Goal: Information Seeking & Learning: Learn about a topic

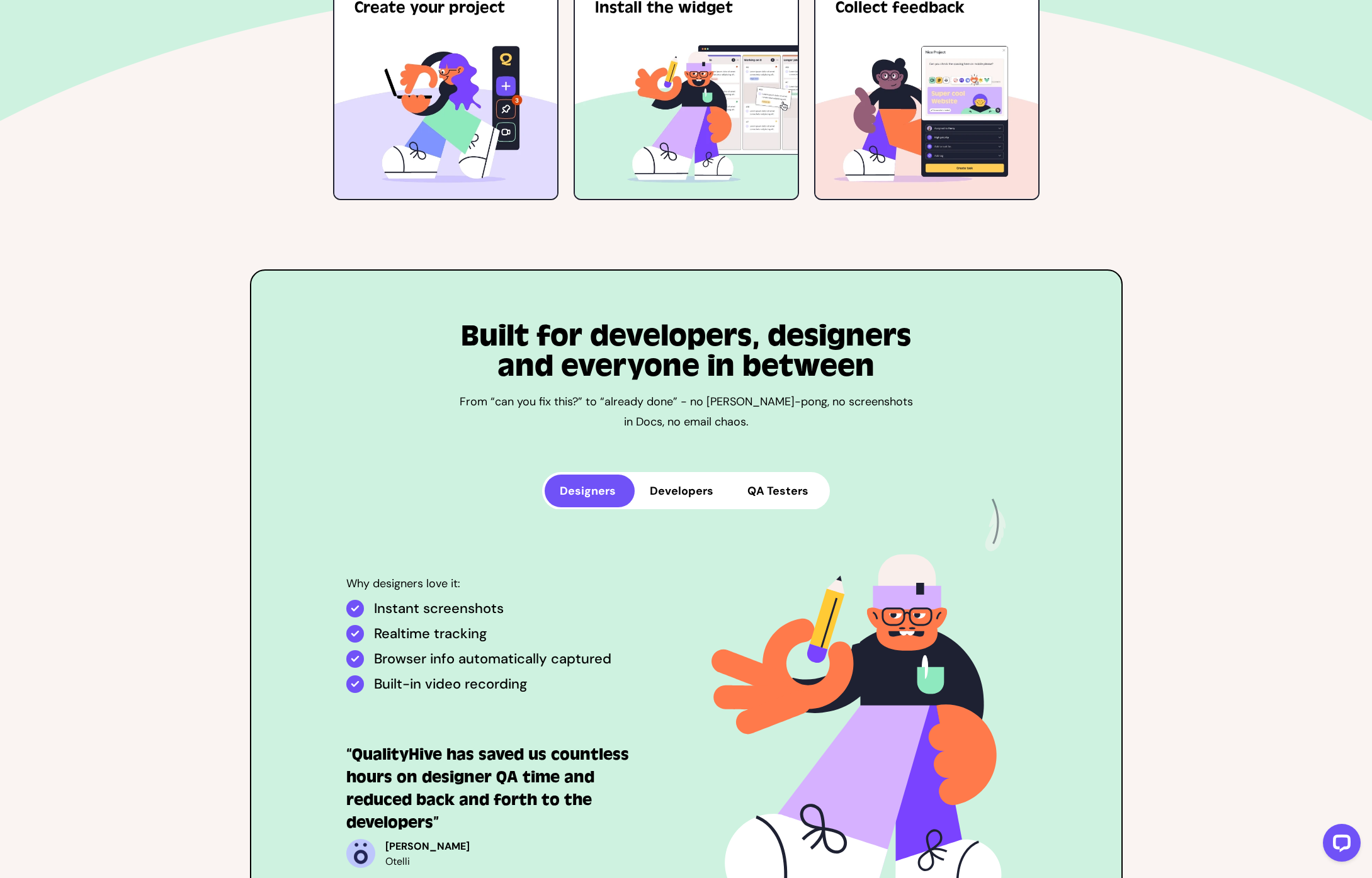
scroll to position [3207, 0]
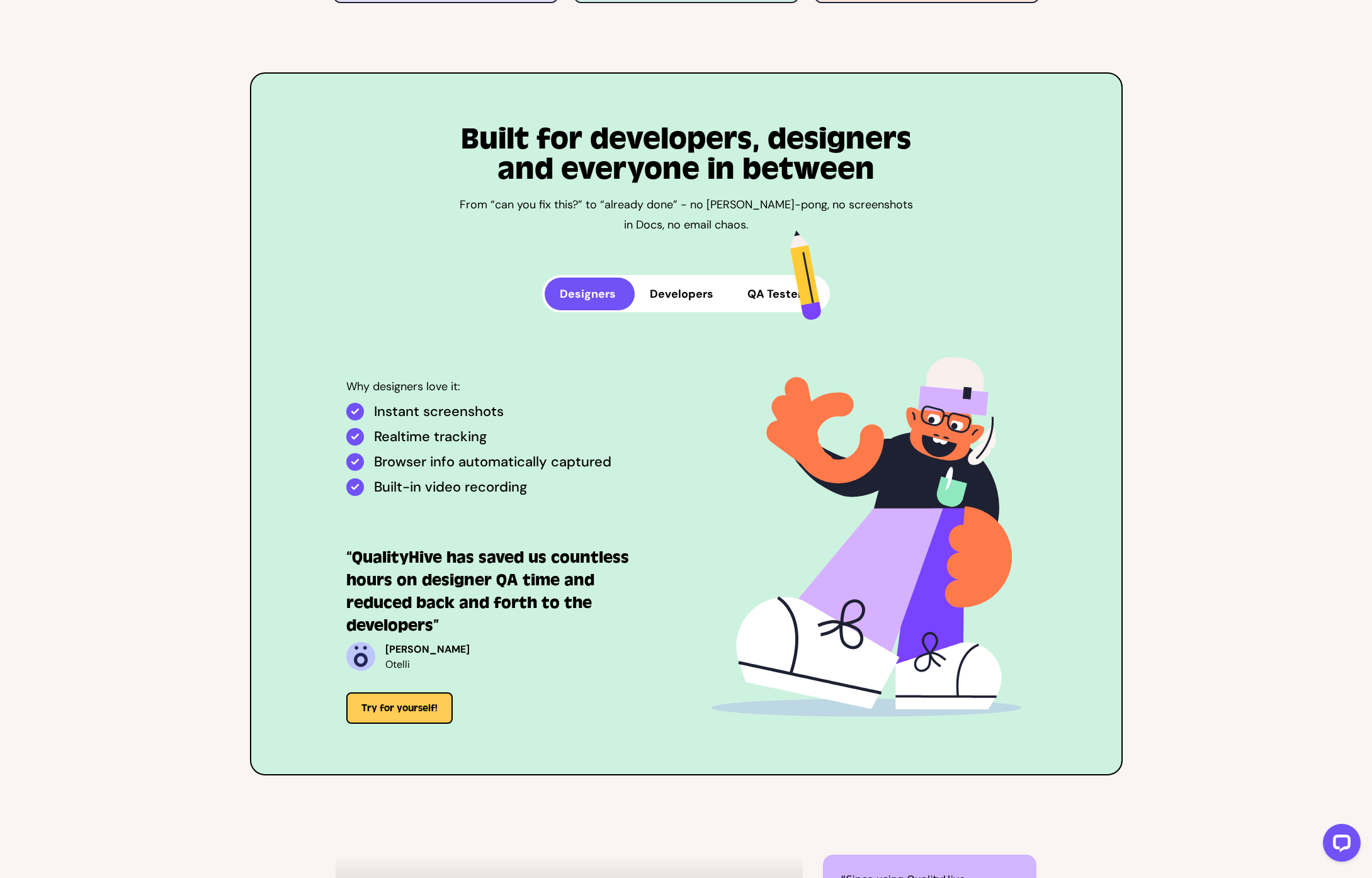
click at [682, 278] on button "Developers" at bounding box center [683, 294] width 98 height 33
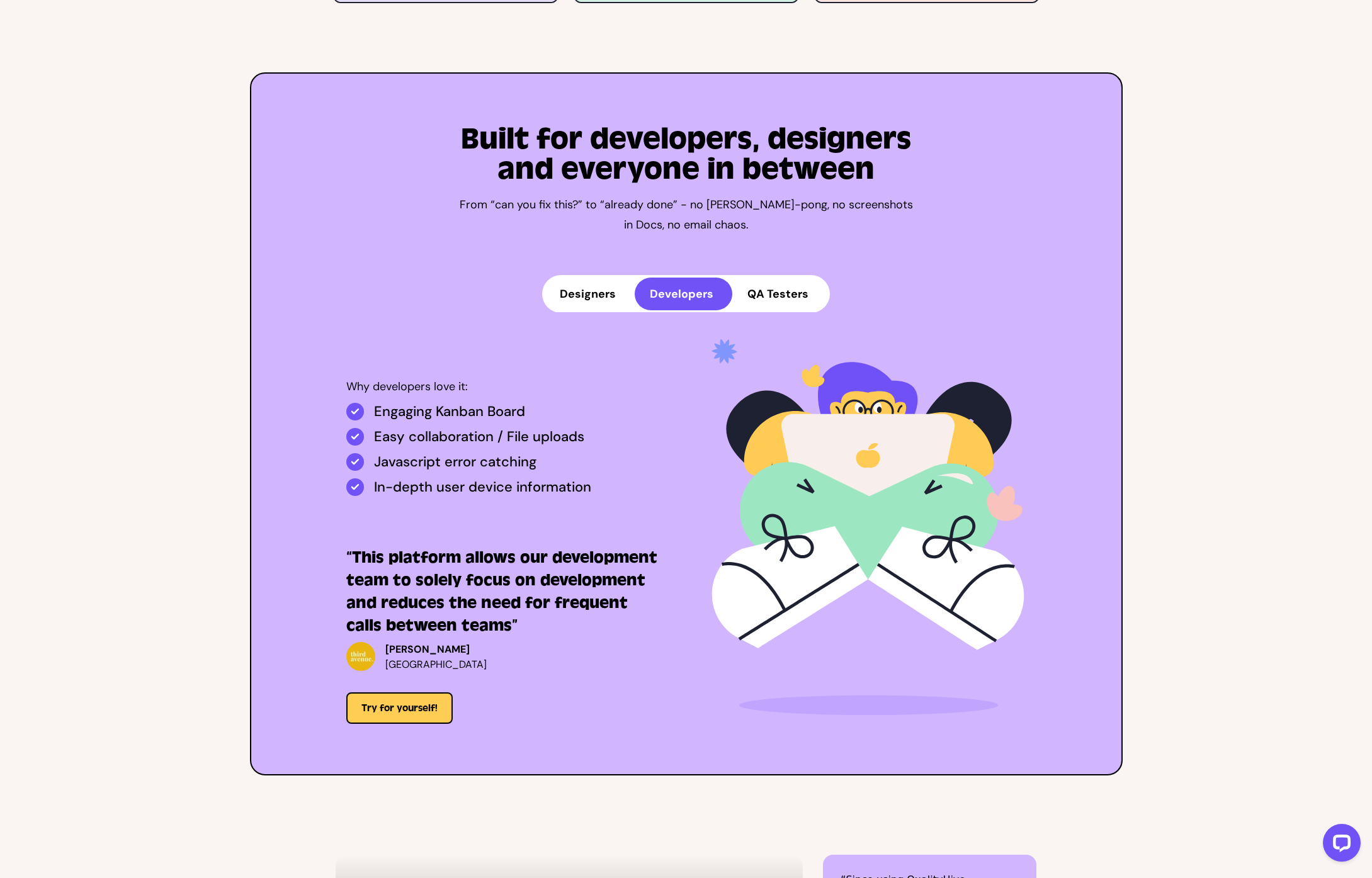
click at [771, 278] on button "QA Testers" at bounding box center [780, 294] width 95 height 33
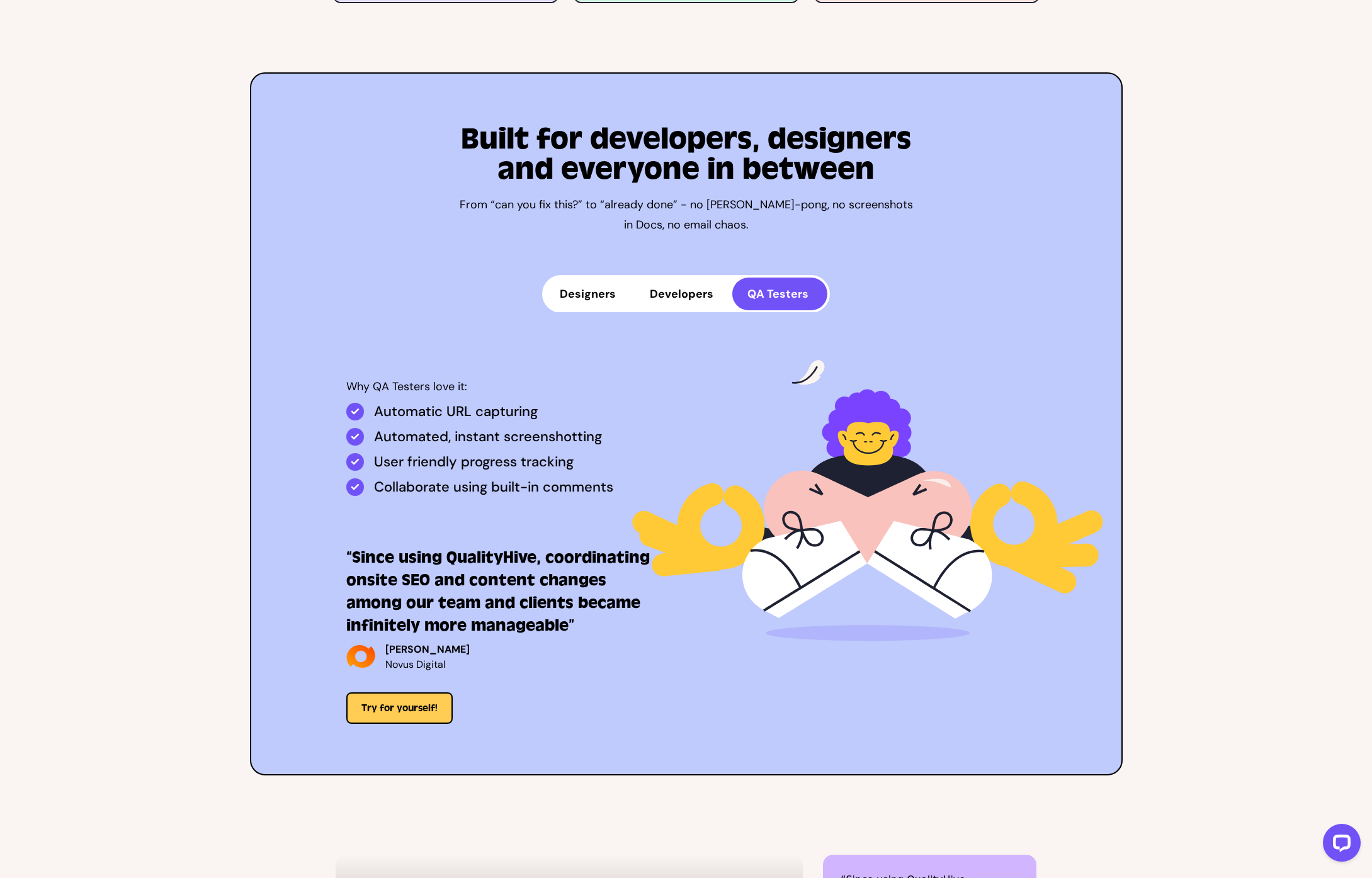
click at [702, 279] on button "Developers" at bounding box center [683, 294] width 98 height 33
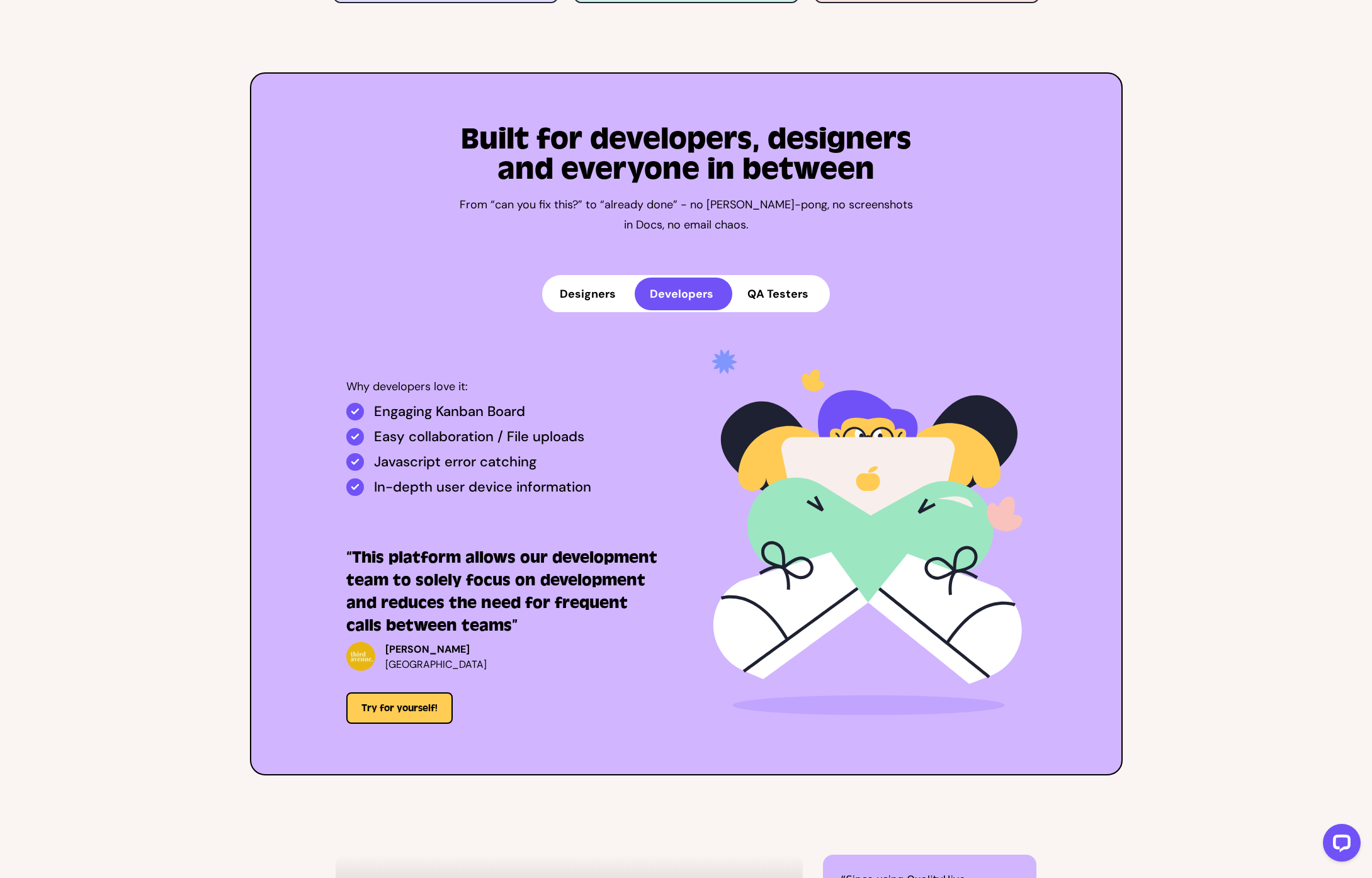
click at [613, 278] on button "Designers" at bounding box center [589, 294] width 90 height 33
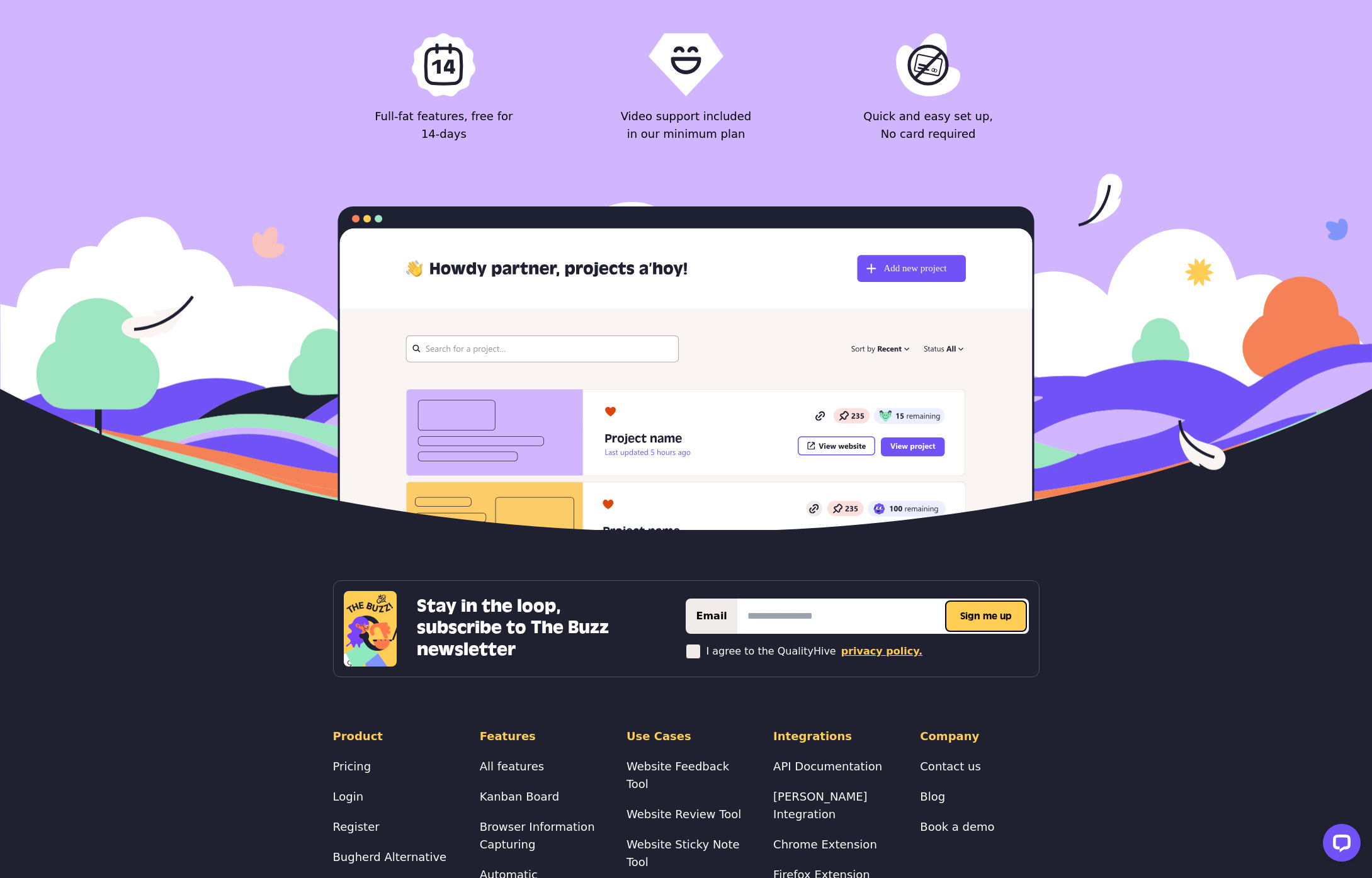
scroll to position [4957, 0]
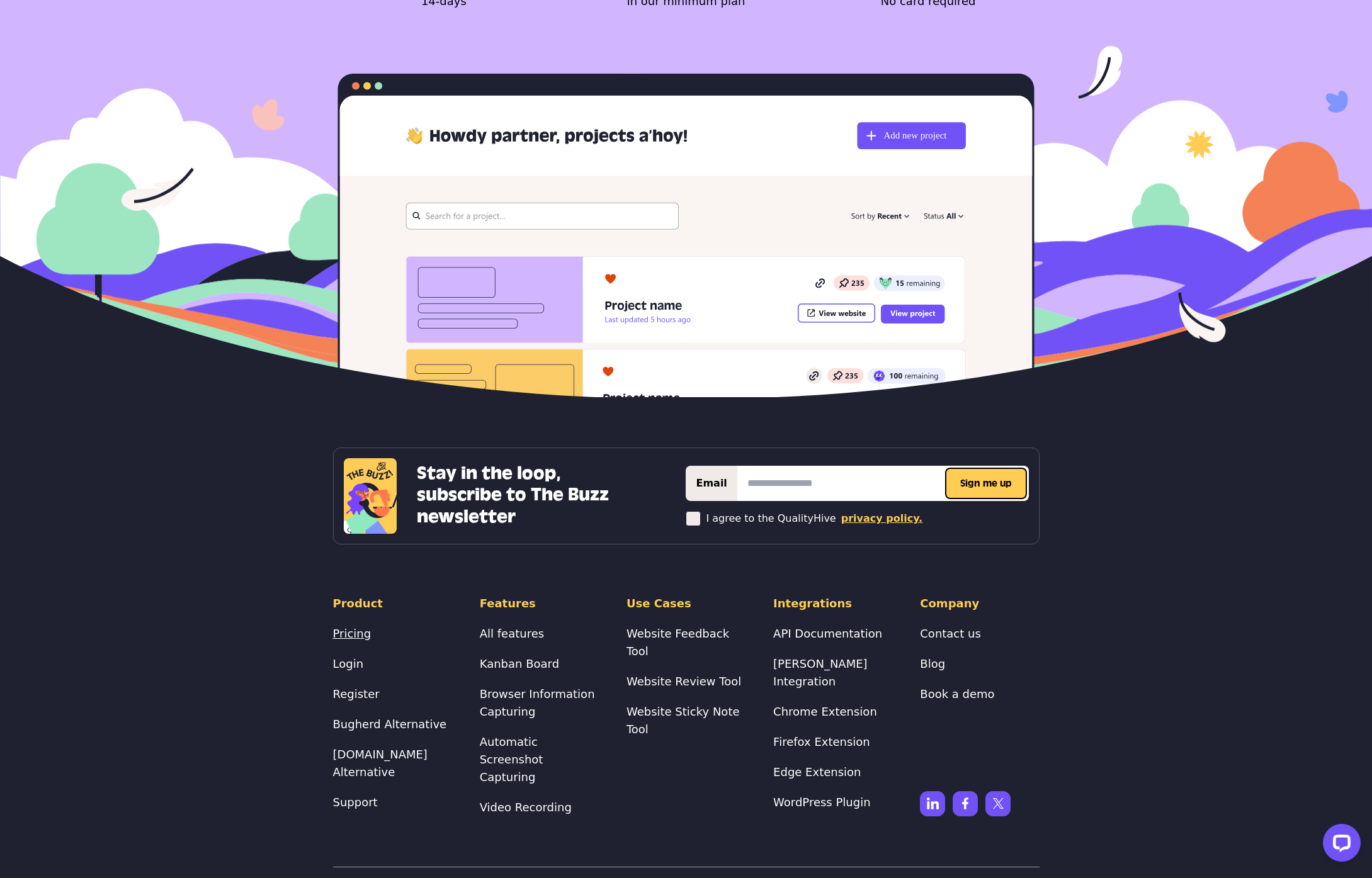
click at [346, 627] on link "Pricing" at bounding box center [352, 633] width 38 height 13
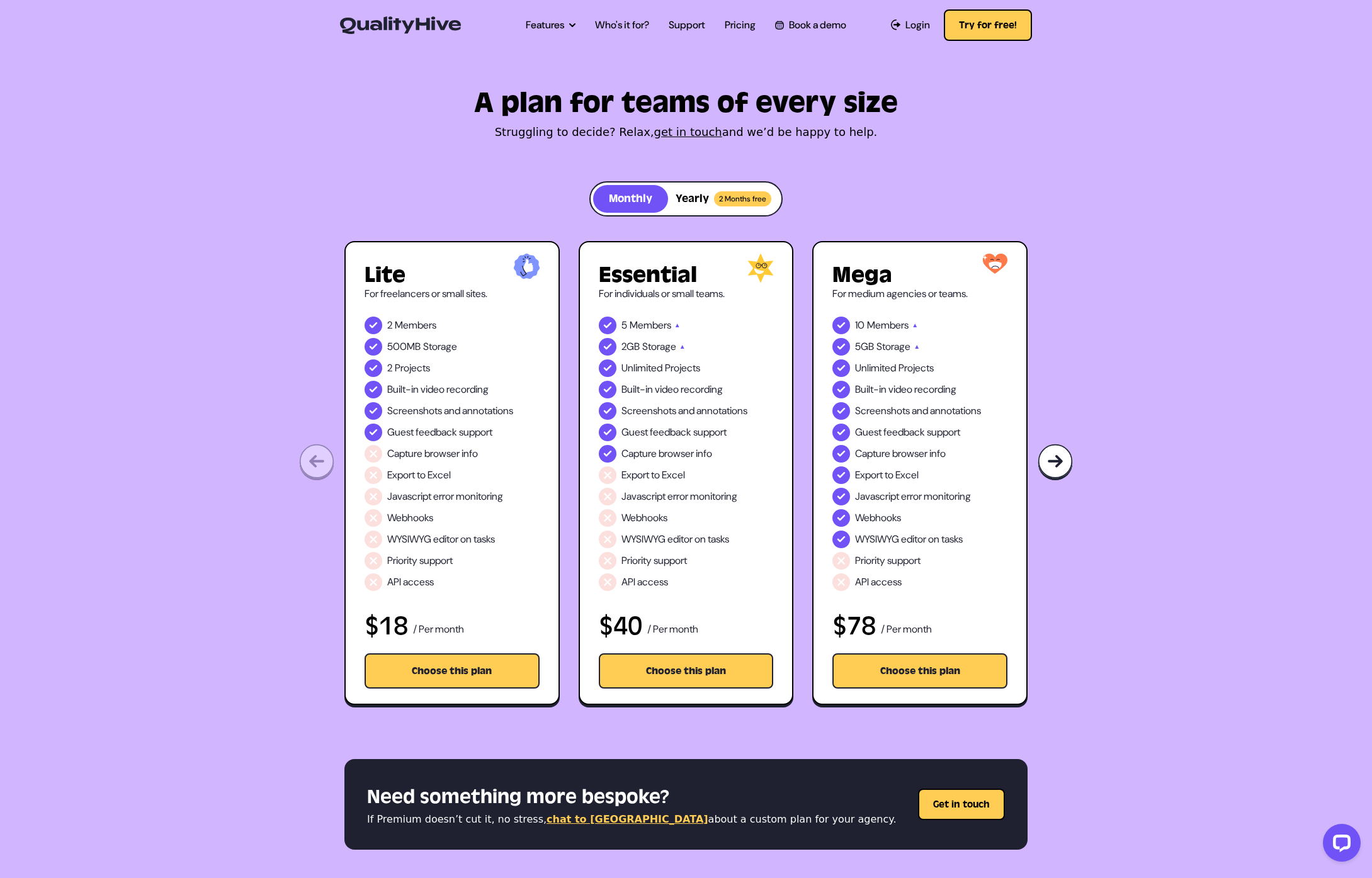
click at [704, 200] on button "Yearly 2 Months free" at bounding box center [723, 199] width 111 height 28
click at [650, 198] on button "Monthly" at bounding box center [630, 199] width 75 height 28
click at [691, 197] on button "Yearly 2 Months free" at bounding box center [723, 199] width 111 height 28
click at [1047, 457] on img at bounding box center [1055, 462] width 35 height 37
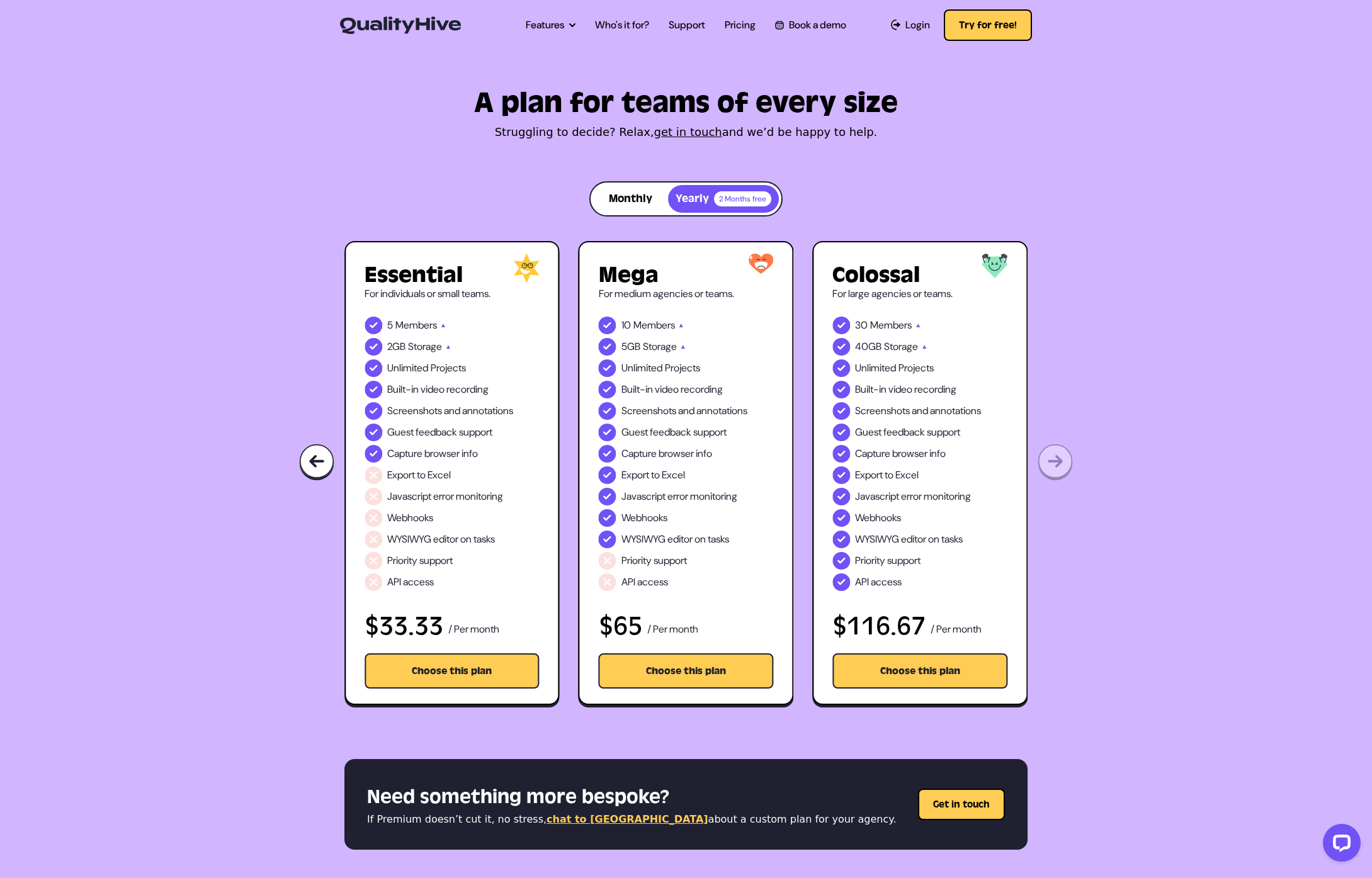
click at [1051, 459] on div "A plan for teams of every size Struggling to decide? Relax, get in touch and we…" at bounding box center [686, 378] width 1372 height 661
click at [620, 201] on button "Monthly" at bounding box center [630, 199] width 75 height 28
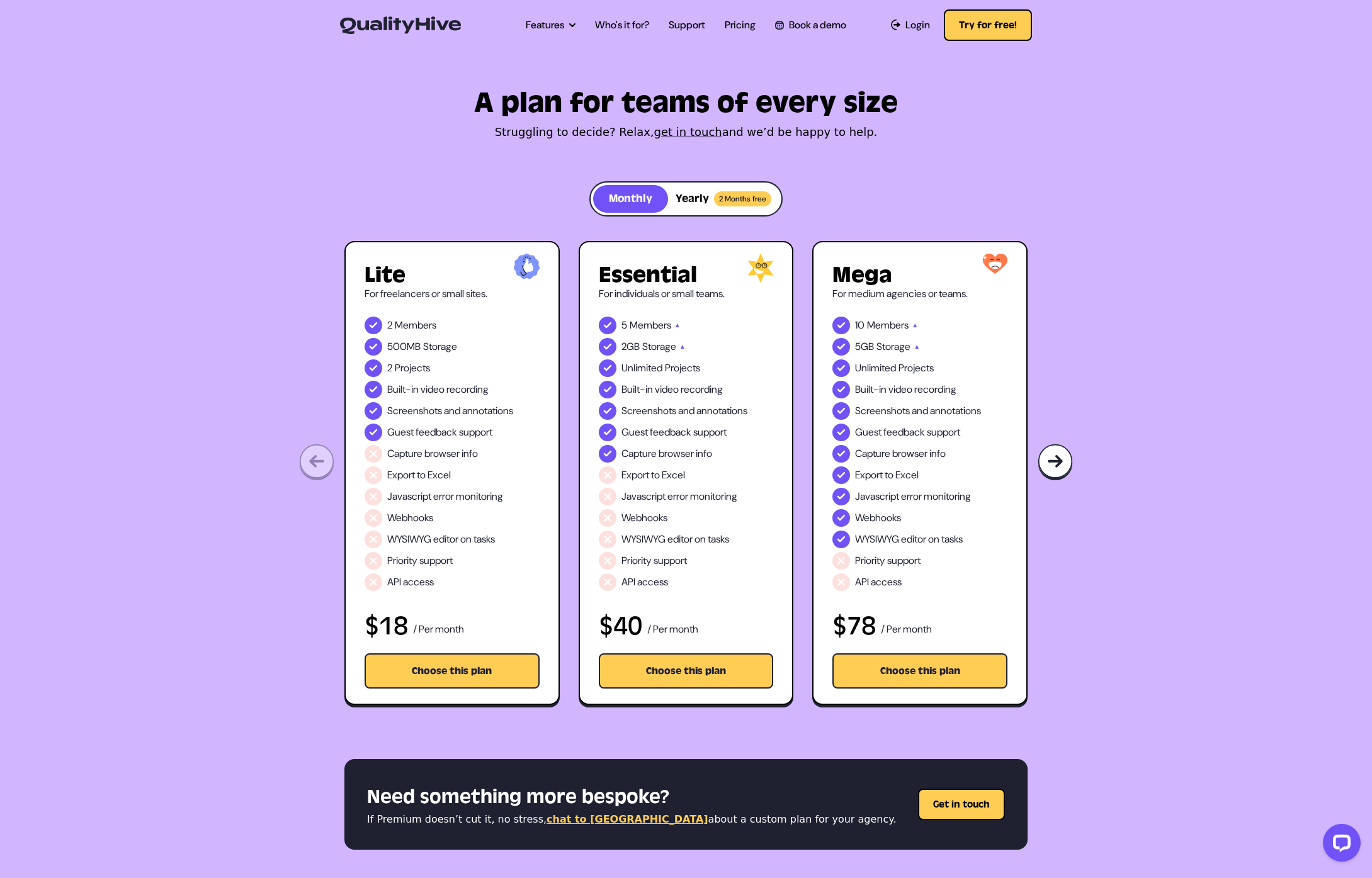
click at [324, 453] on div "A plan for teams of every size Struggling to decide? Relax, get in touch and we…" at bounding box center [686, 378] width 1372 height 661
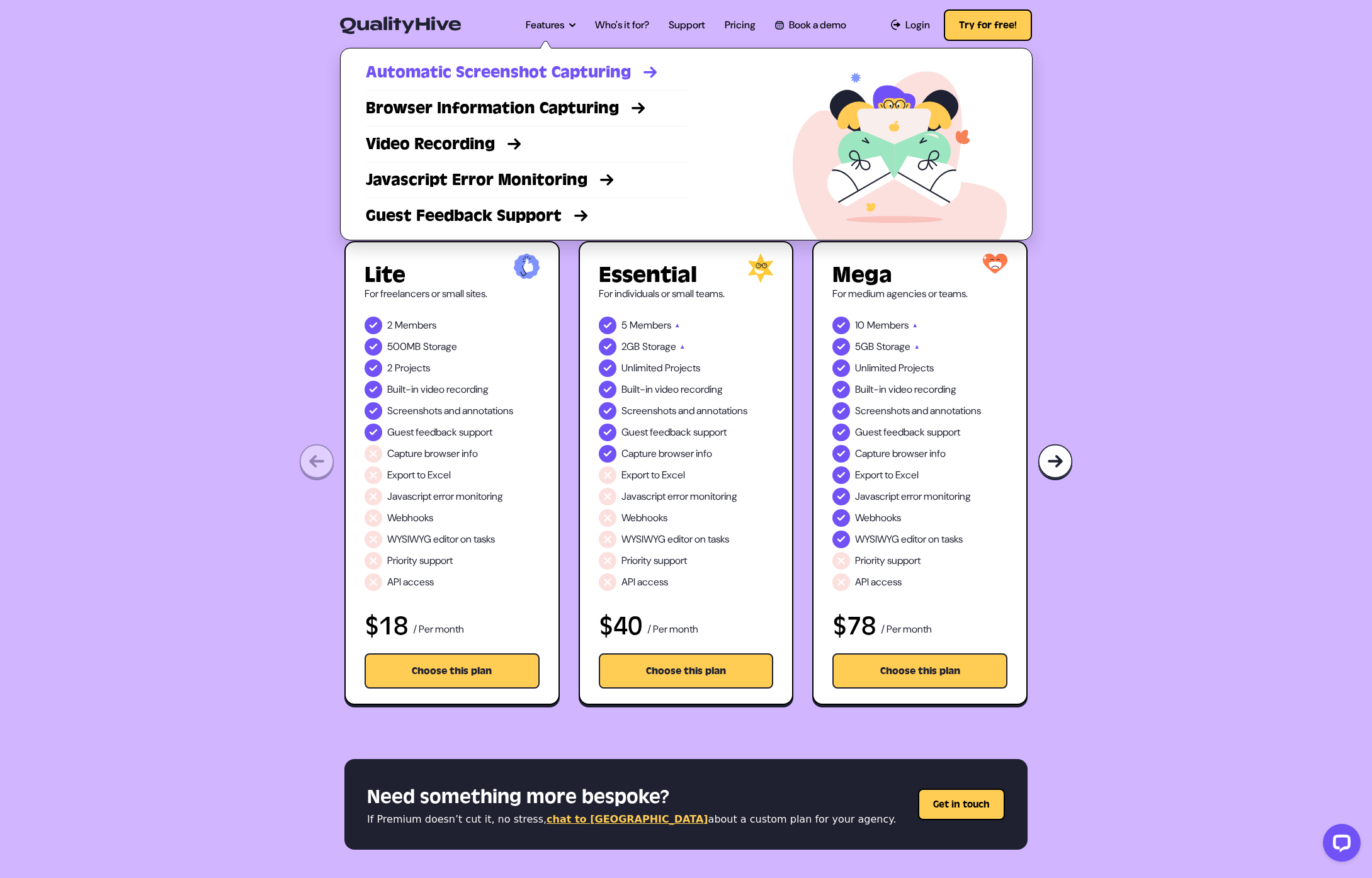
click at [523, 75] on link "Automatic Screenshot Capturing" at bounding box center [525, 73] width 320 height 23
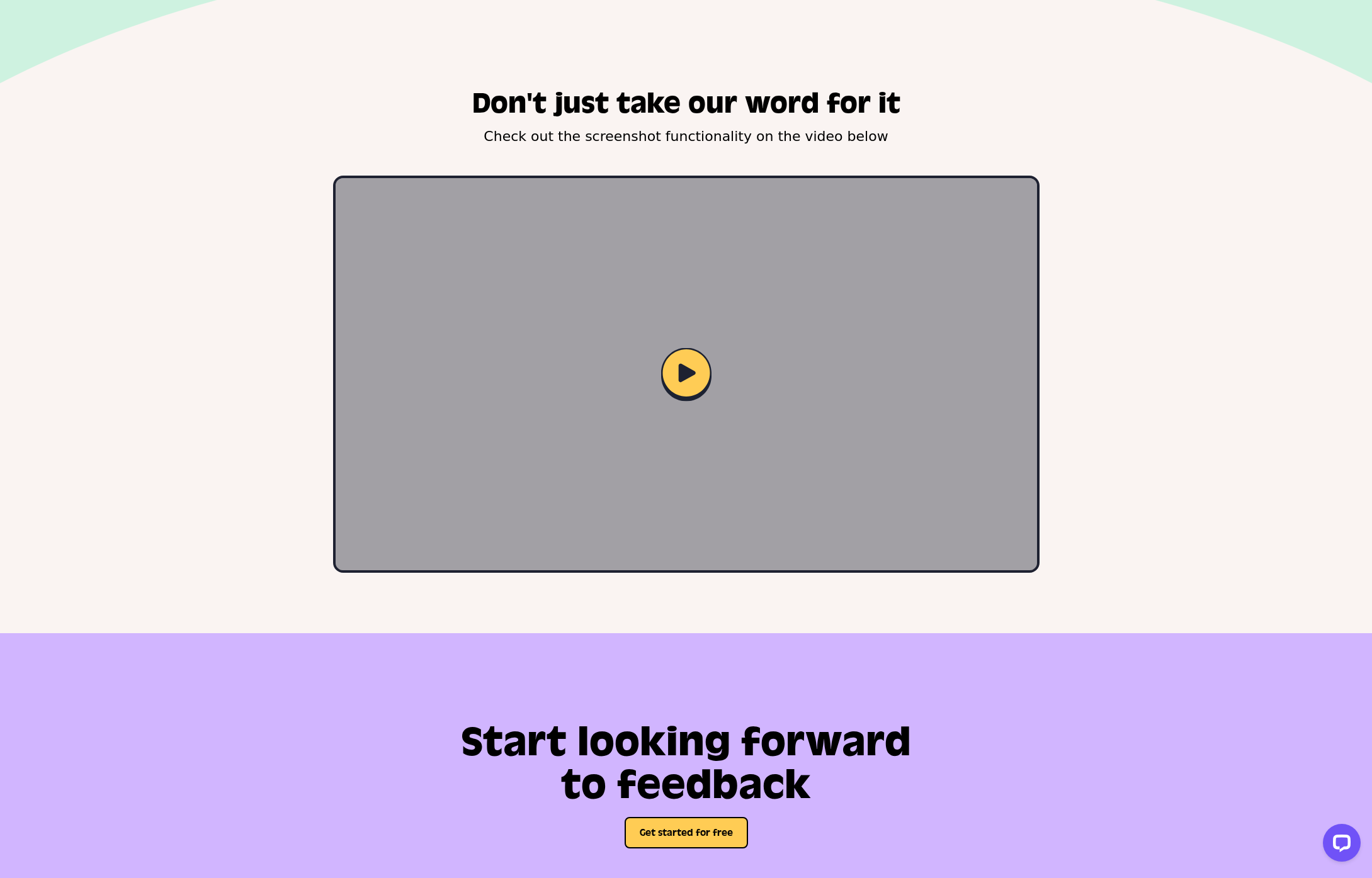
scroll to position [1967, 0]
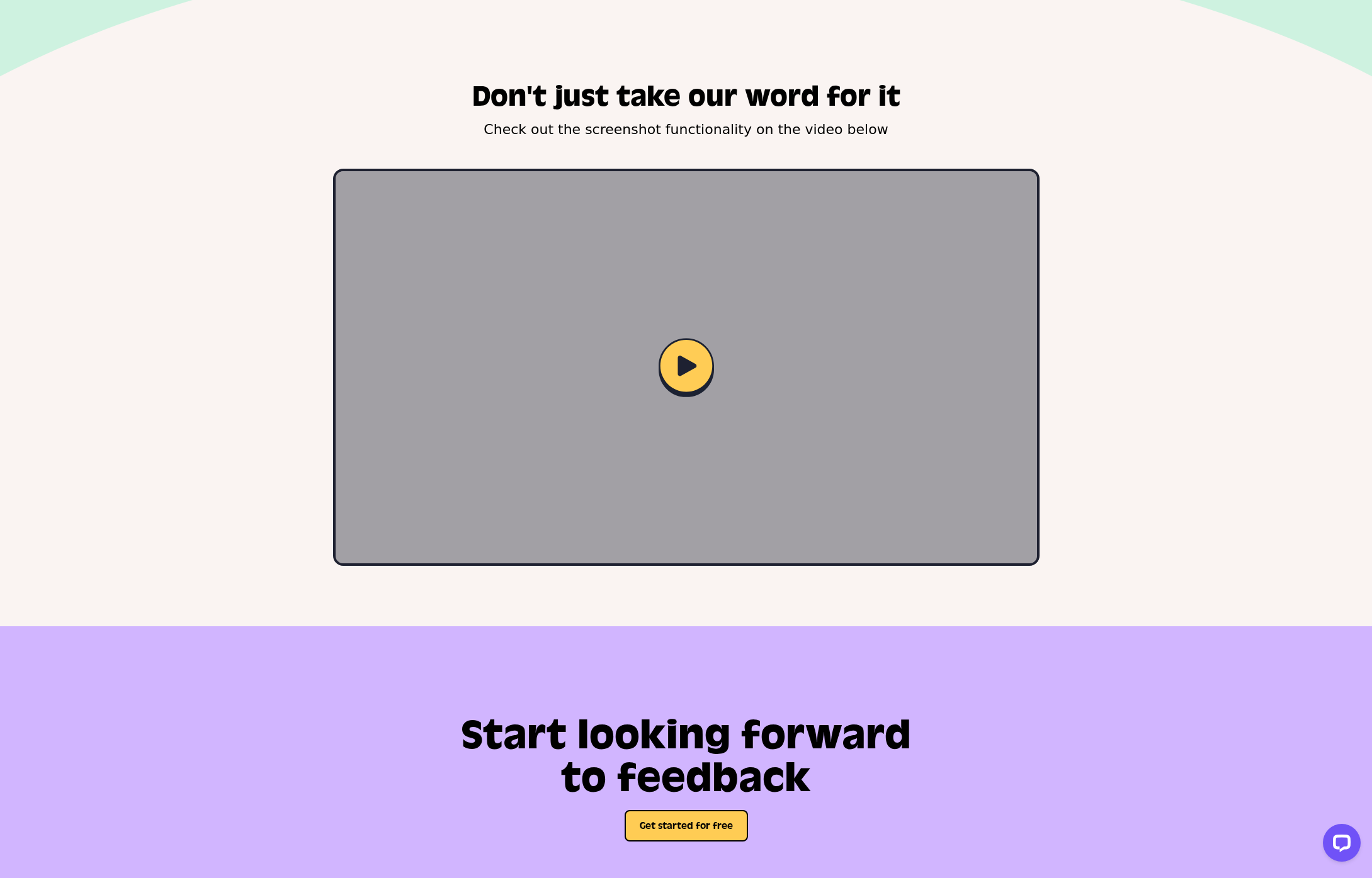
click at [681, 372] on img at bounding box center [686, 367] width 55 height 59
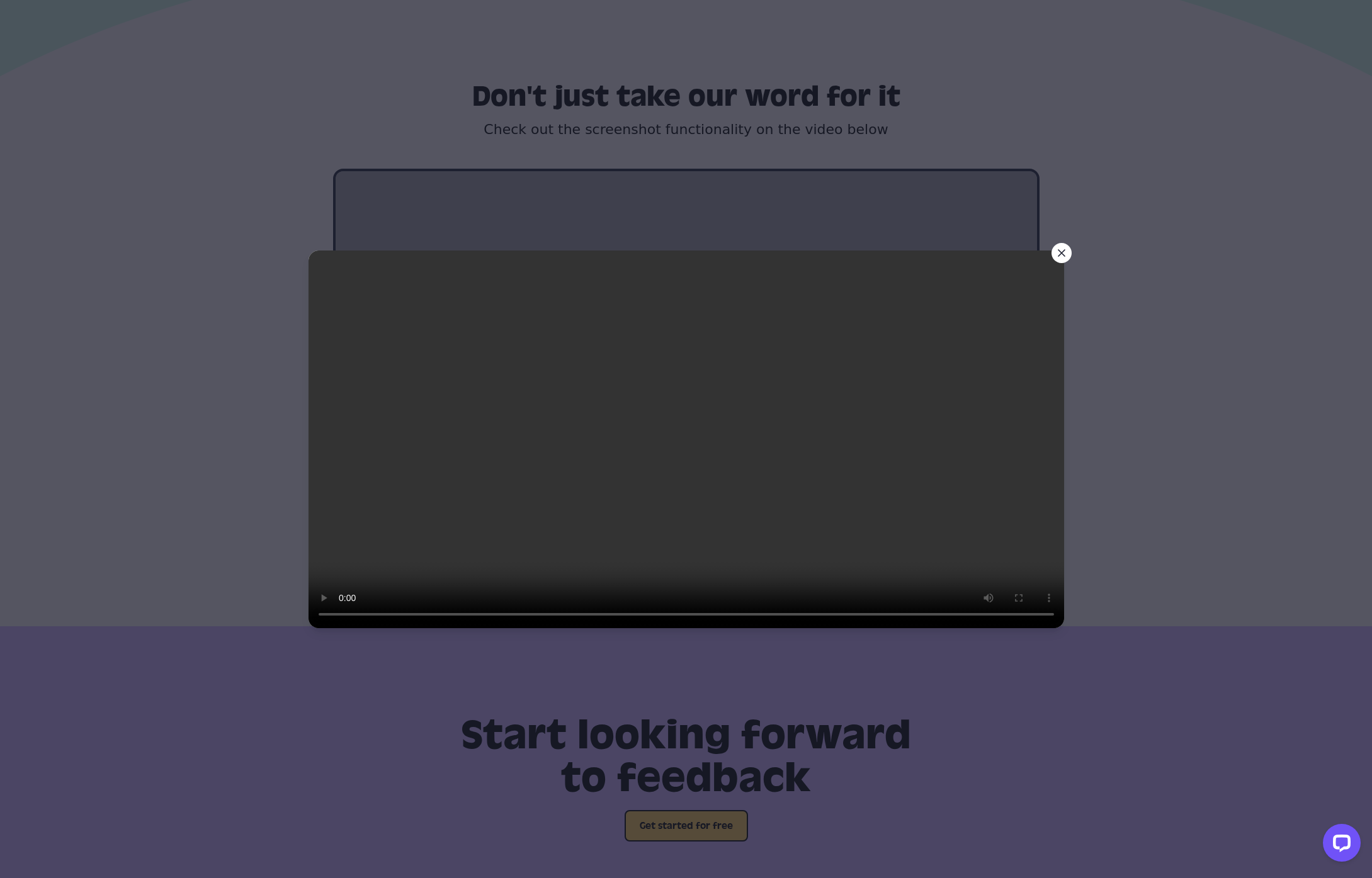
click at [1159, 571] on div at bounding box center [686, 439] width 1372 height 878
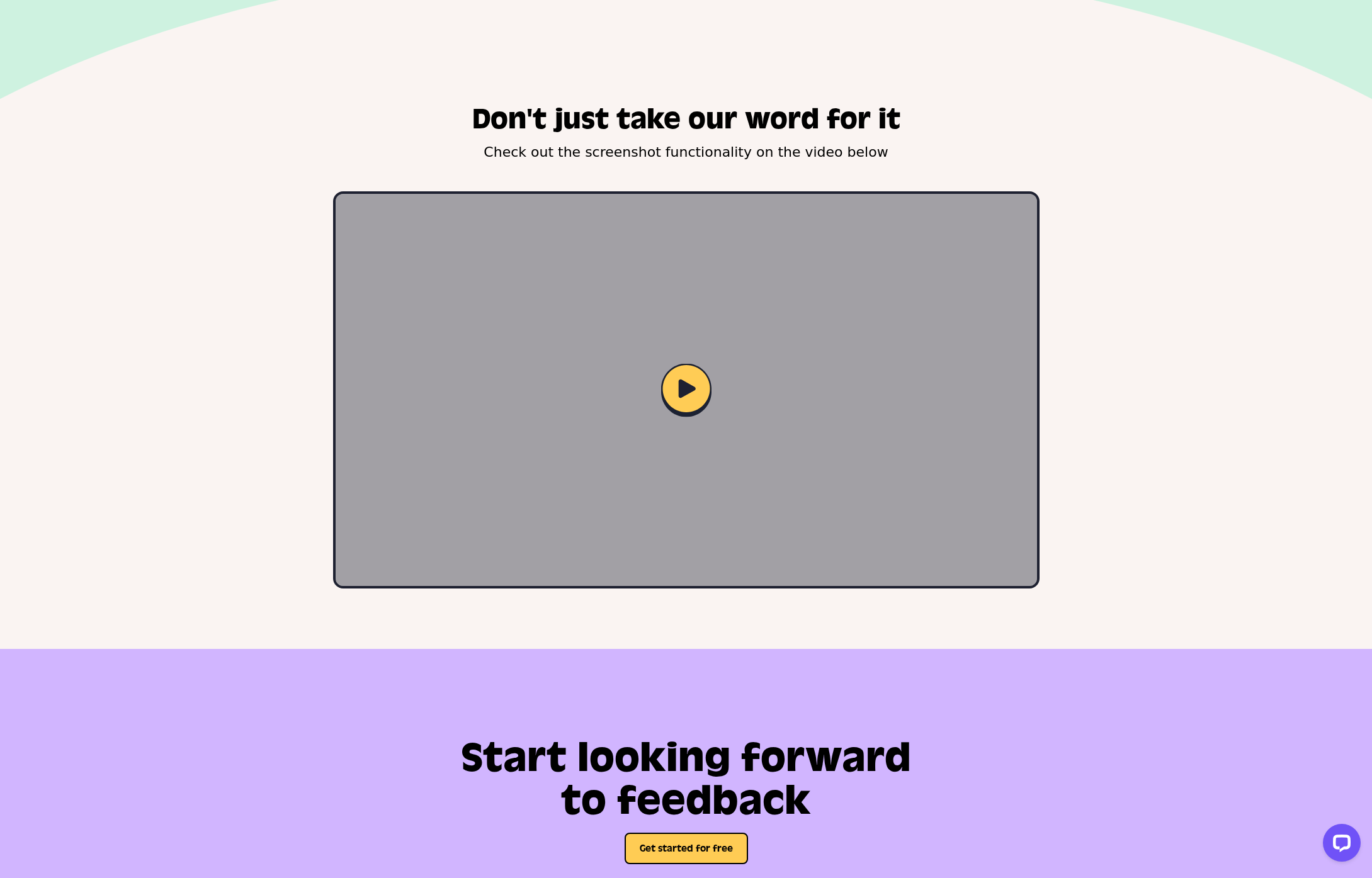
scroll to position [0, 0]
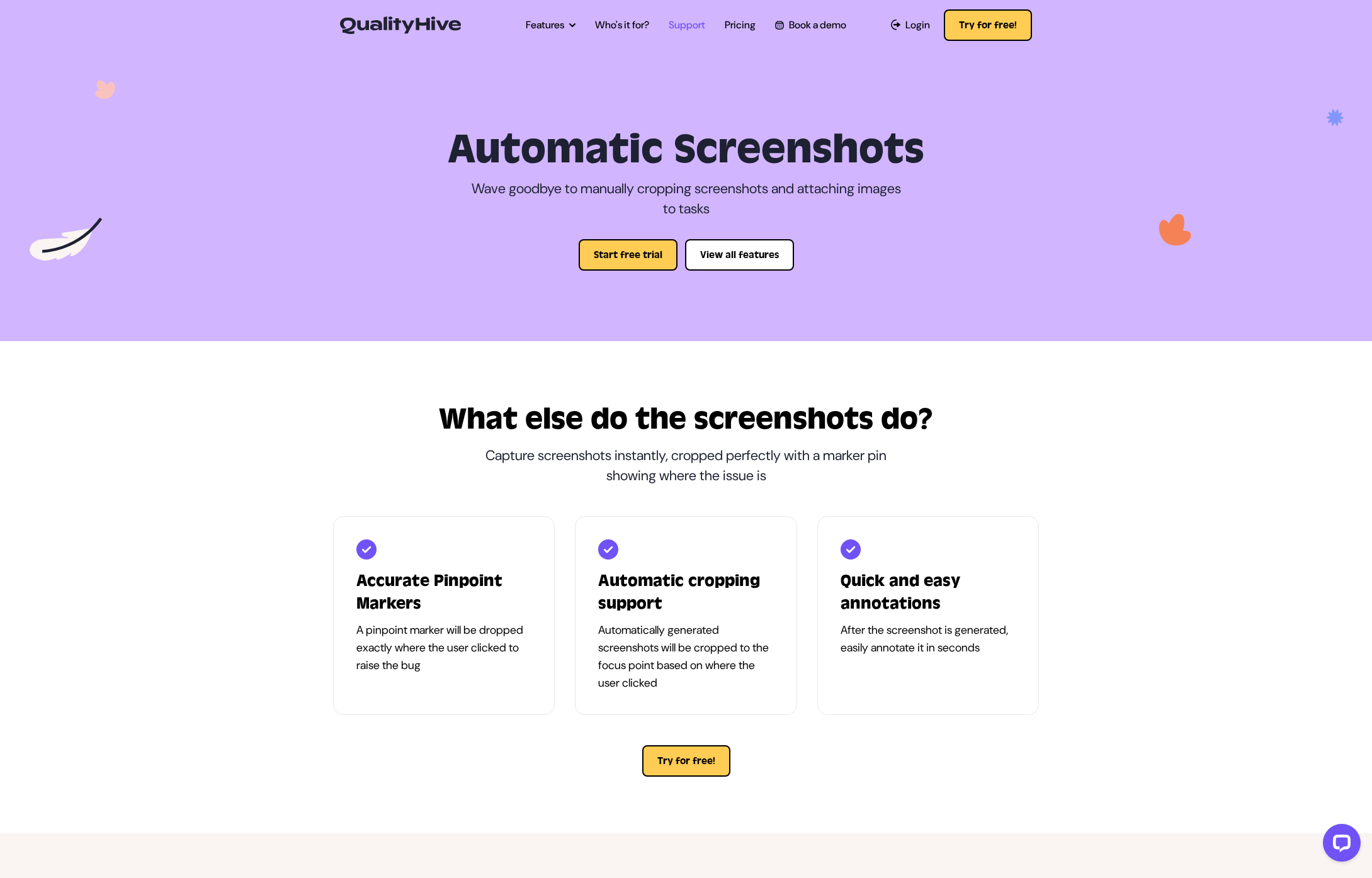
click at [694, 25] on link "Support" at bounding box center [687, 25] width 37 height 15
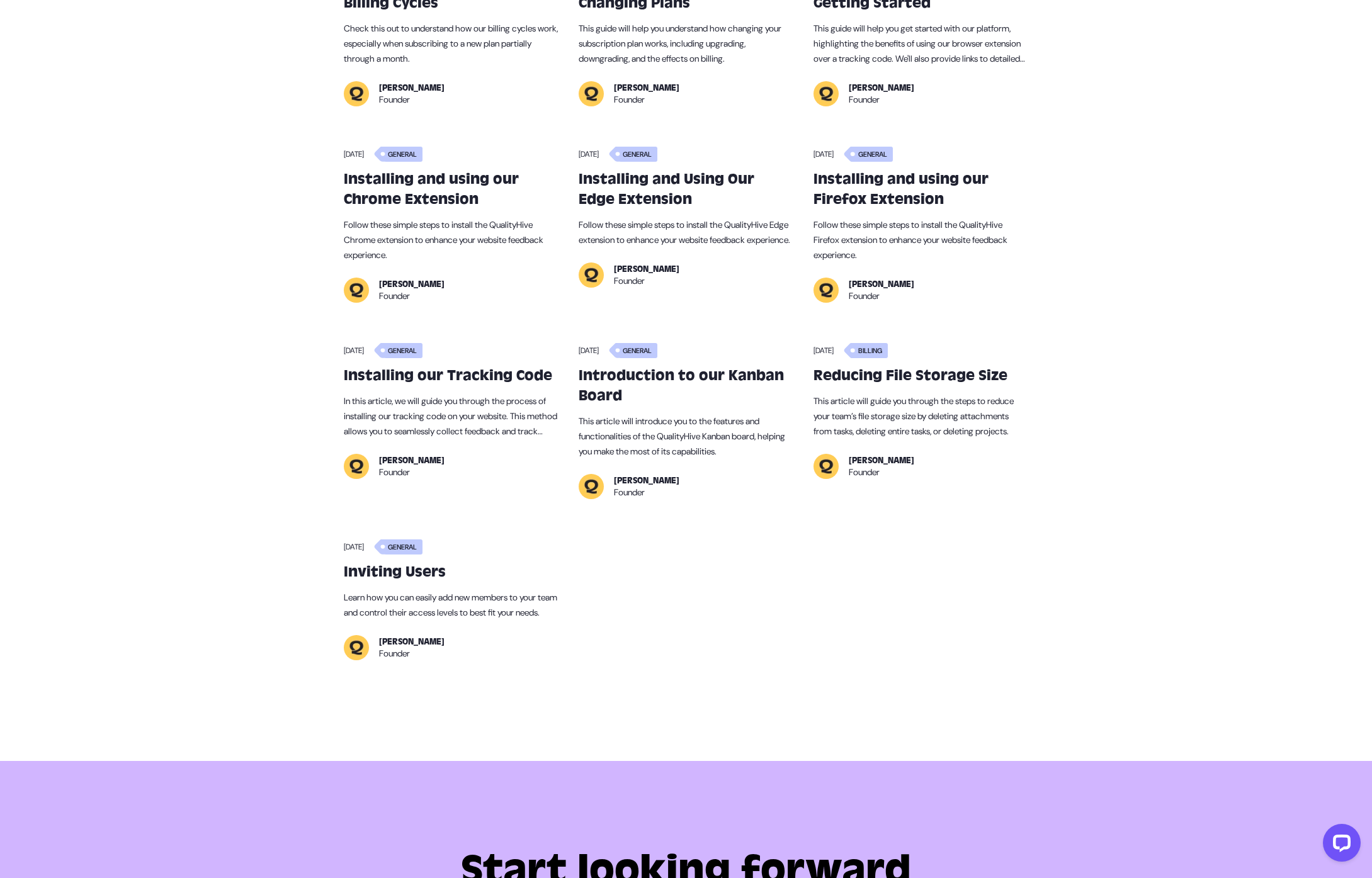
scroll to position [794, 0]
